Goal: Transaction & Acquisition: Purchase product/service

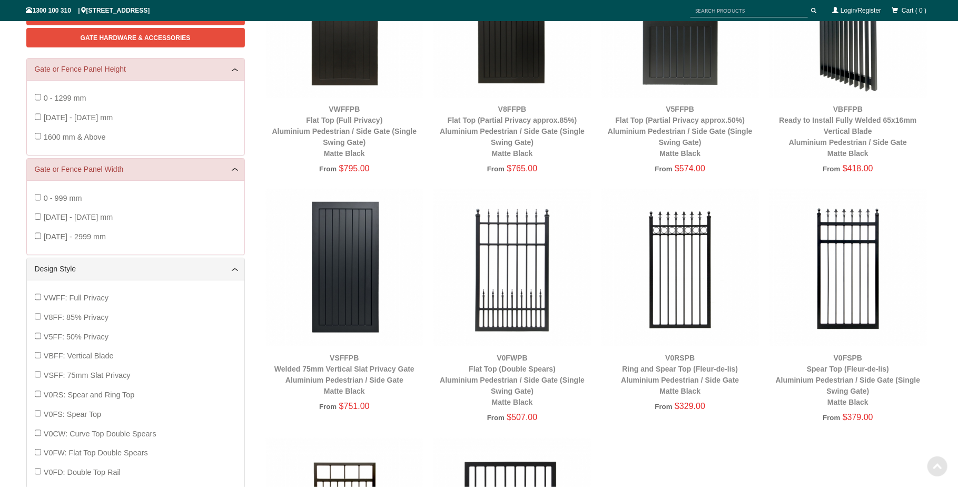
scroll to position [263, 0]
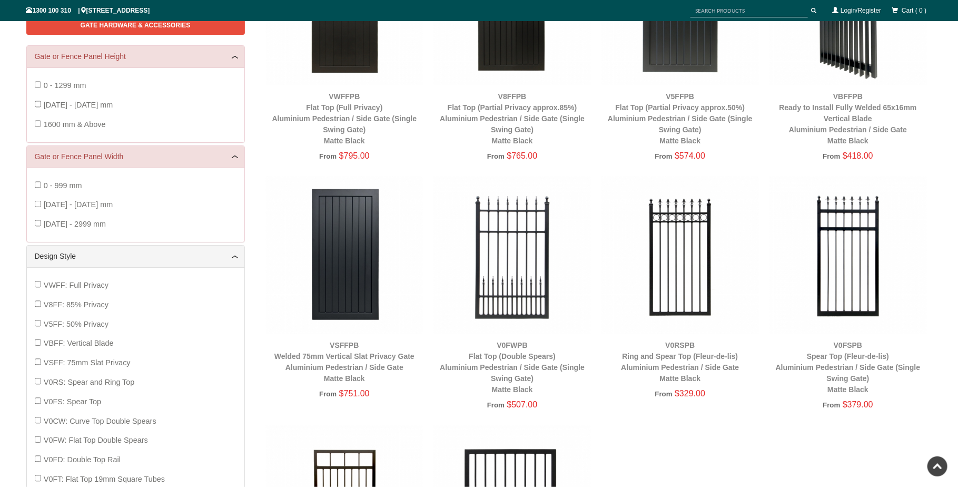
click at [915, 181] on img at bounding box center [849, 255] width 158 height 158
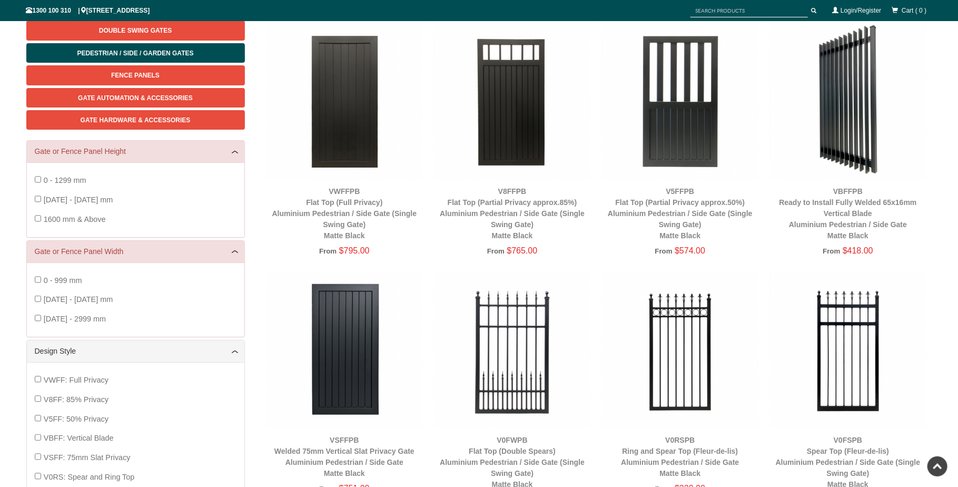
scroll to position [158, 0]
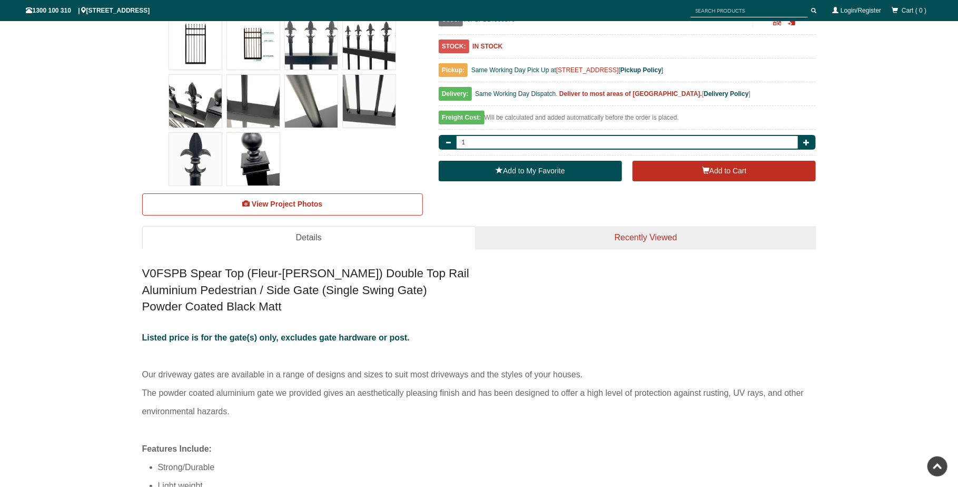
scroll to position [448, 0]
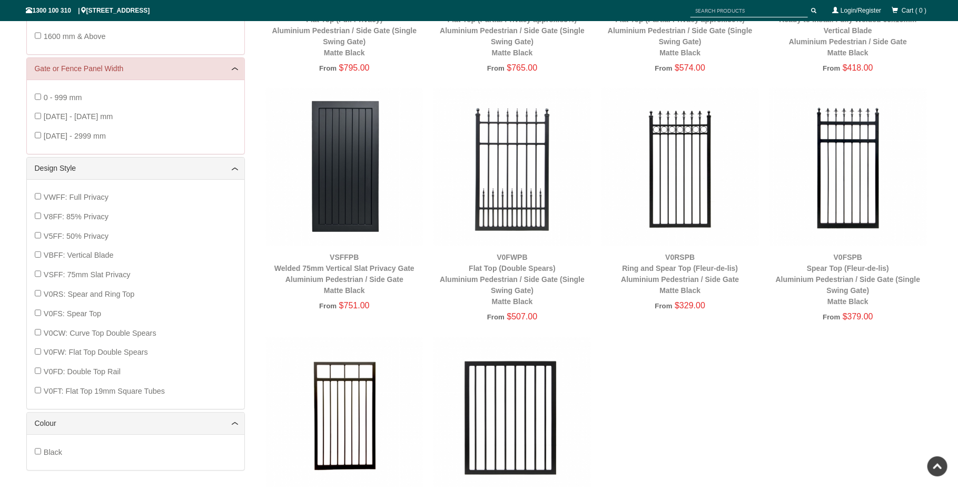
scroll to position [342, 0]
